Goal: Information Seeking & Learning: Learn about a topic

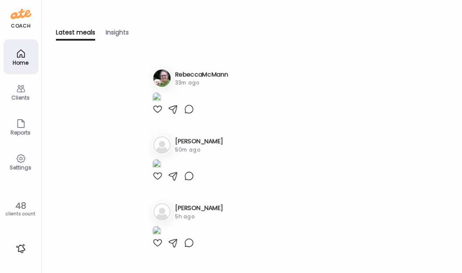
click at [24, 95] on div "Clients" at bounding box center [20, 98] width 31 height 6
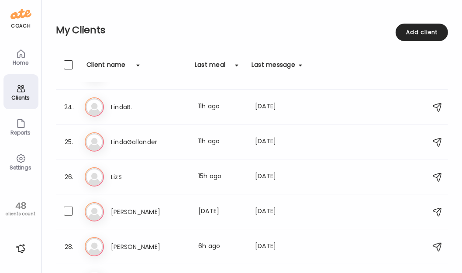
scroll to position [809, 0]
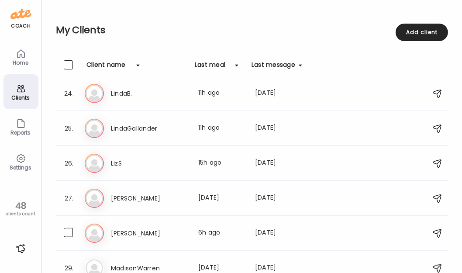
click at [243, 234] on div "Last meal: 6h ago" at bounding box center [221, 233] width 46 height 10
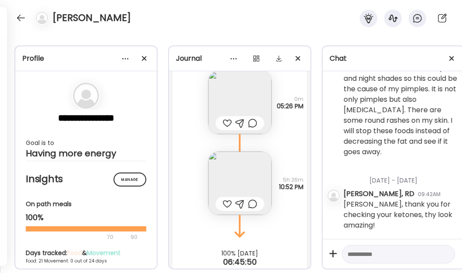
scroll to position [19815, 0]
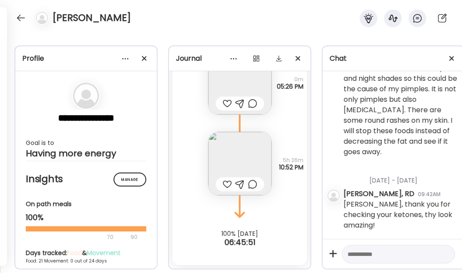
click at [229, 146] on img at bounding box center [239, 163] width 63 height 63
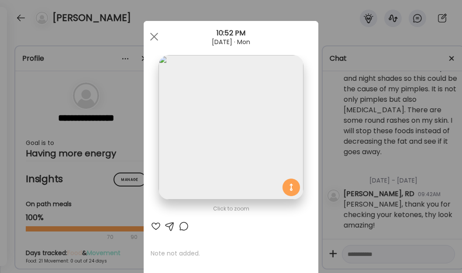
click at [152, 34] on span at bounding box center [154, 37] width 8 height 8
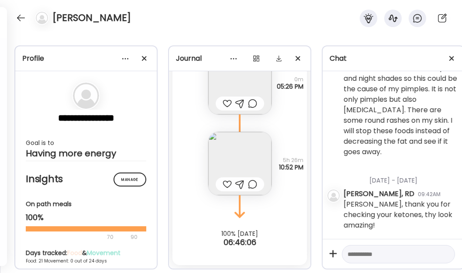
click at [238, 152] on img at bounding box center [239, 163] width 63 height 63
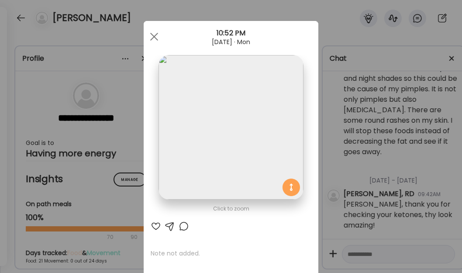
click at [150, 34] on div at bounding box center [153, 36] width 17 height 17
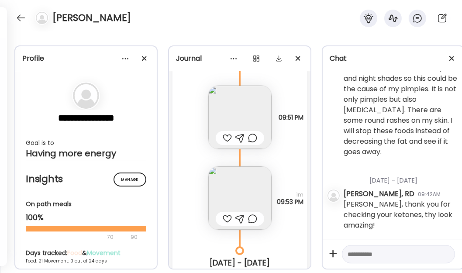
scroll to position [17117, 0]
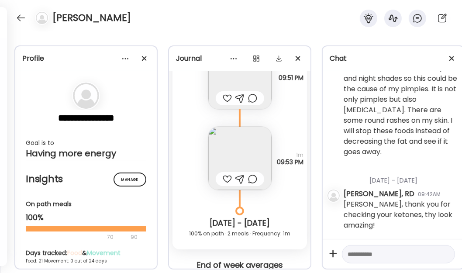
click at [229, 164] on img at bounding box center [239, 158] width 63 height 63
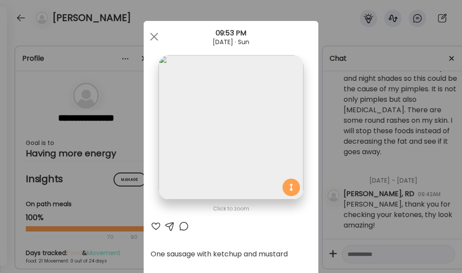
click at [150, 33] on span at bounding box center [154, 37] width 8 height 8
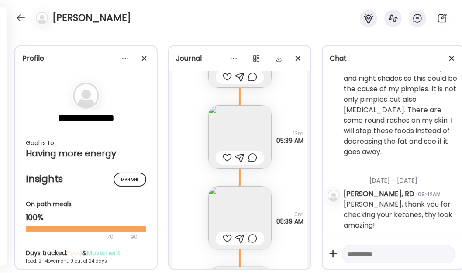
scroll to position [18545, 0]
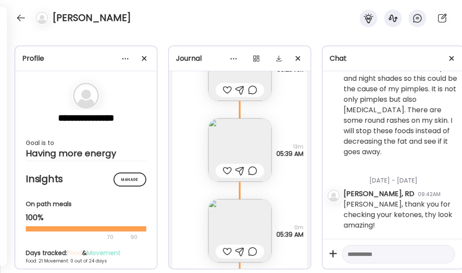
click at [241, 135] on img at bounding box center [239, 149] width 63 height 63
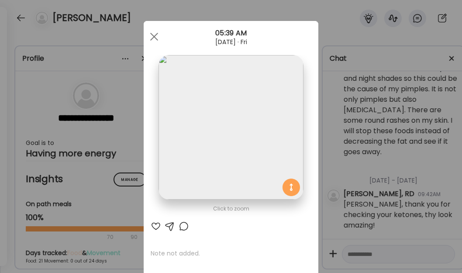
click at [241, 135] on img at bounding box center [230, 127] width 144 height 144
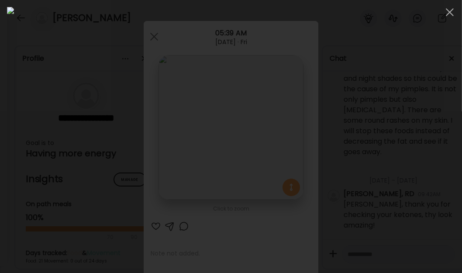
click at [451, 14] on span at bounding box center [450, 12] width 8 height 8
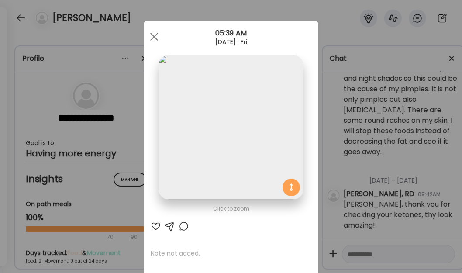
click at [150, 33] on span at bounding box center [154, 37] width 8 height 8
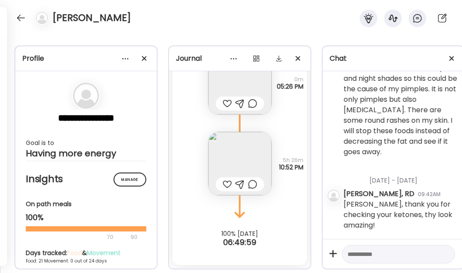
scroll to position [19775, 0]
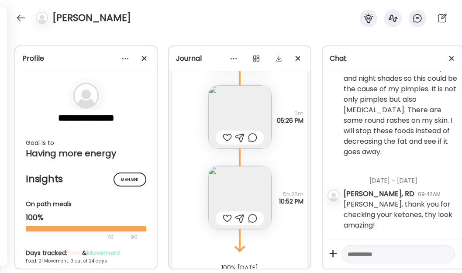
click at [236, 188] on img at bounding box center [239, 197] width 63 height 63
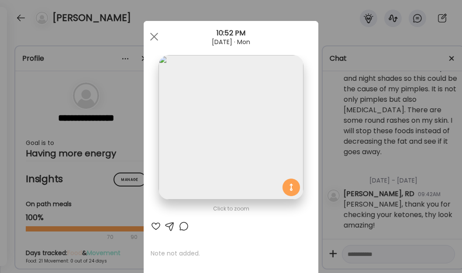
click at [152, 36] on span at bounding box center [154, 37] width 8 height 8
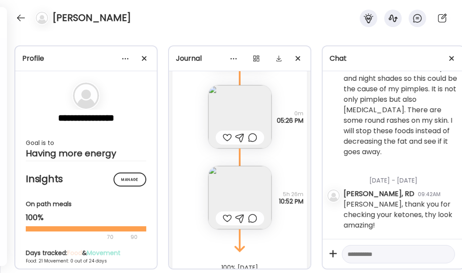
scroll to position [19815, 0]
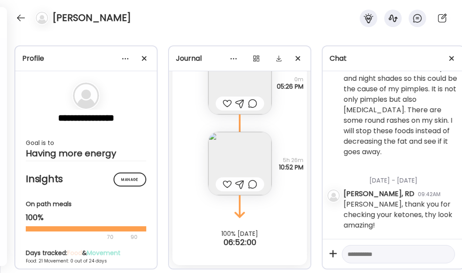
click at [223, 151] on img at bounding box center [239, 163] width 63 height 63
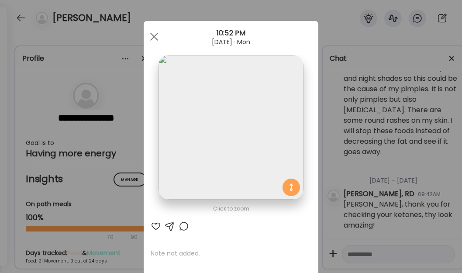
click at [145, 36] on div at bounding box center [153, 36] width 17 height 17
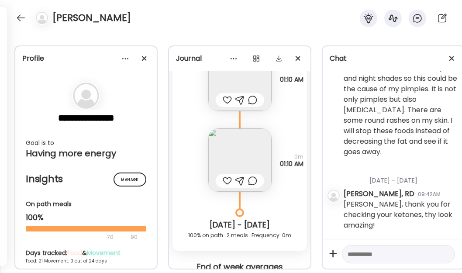
scroll to position [19378, 0]
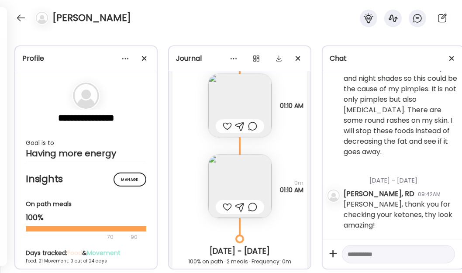
click at [243, 182] on img at bounding box center [239, 185] width 63 height 63
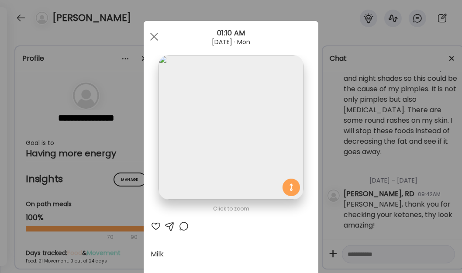
click at [152, 34] on div at bounding box center [153, 36] width 17 height 17
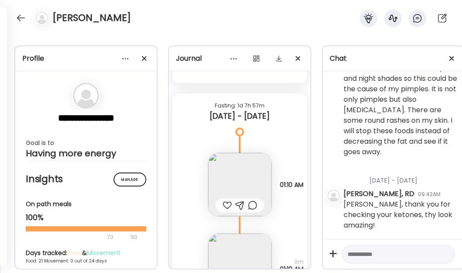
scroll to position [19299, 0]
click at [195, 139] on div "Note not added Questions not answered 01:10 AM" at bounding box center [239, 176] width 134 height 81
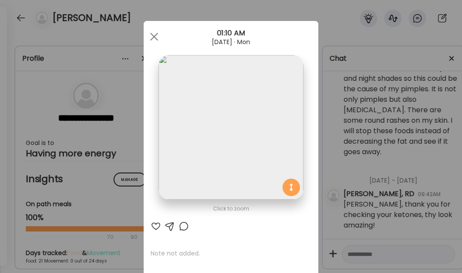
click at [151, 38] on div at bounding box center [153, 36] width 17 height 17
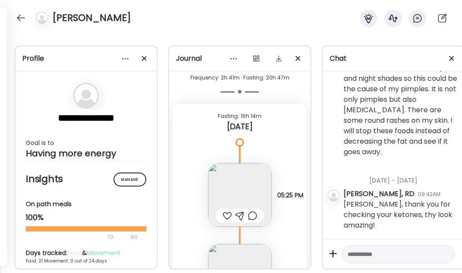
scroll to position [1059, 0]
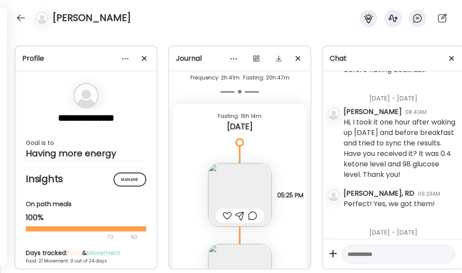
click at [233, 194] on img at bounding box center [239, 194] width 63 height 63
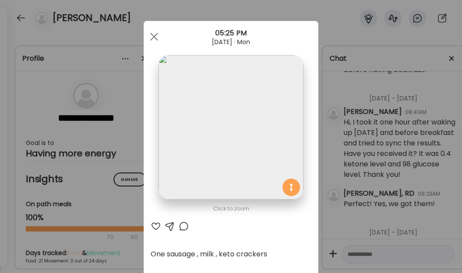
click at [152, 36] on div at bounding box center [153, 36] width 17 height 17
